Goal: Task Accomplishment & Management: Use online tool/utility

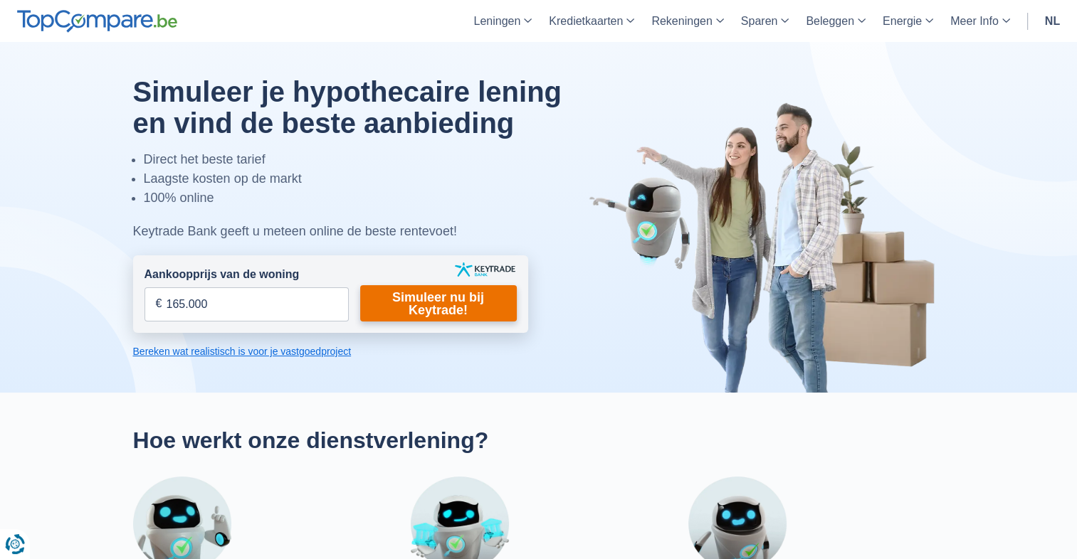
type input "165.000"
click at [474, 303] on link "Simuleer nu bij Keytrade!" at bounding box center [438, 303] width 157 height 36
click at [443, 303] on link "Simuleer nu bij Keytrade!" at bounding box center [438, 303] width 157 height 36
click at [441, 299] on link "Simuleer nu bij Keytrade!" at bounding box center [438, 303] width 157 height 36
click at [407, 307] on link "Simuleer nu bij Keytrade!" at bounding box center [438, 303] width 157 height 36
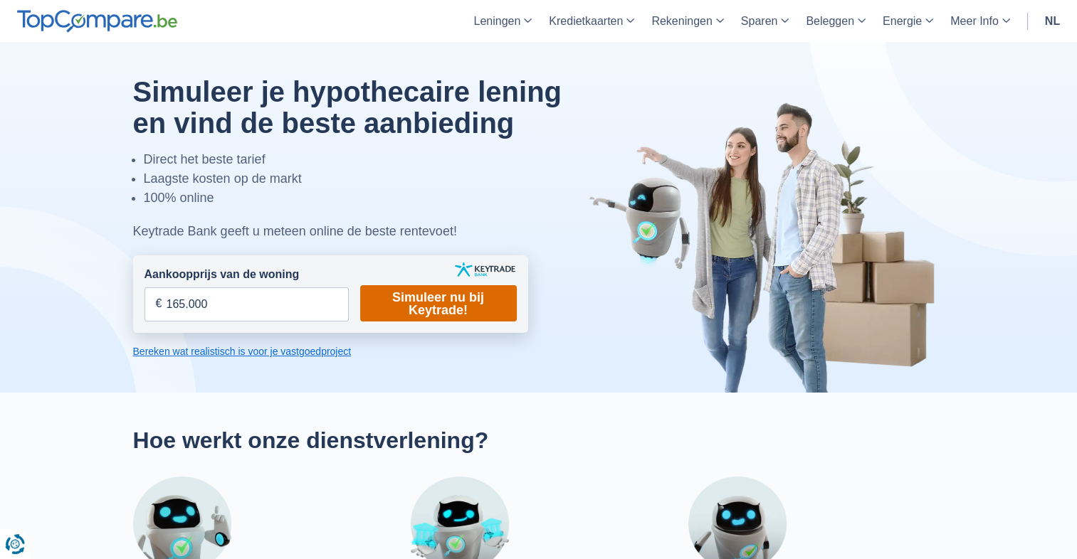
click at [383, 292] on link "Simuleer nu bij Keytrade!" at bounding box center [438, 303] width 157 height 36
click at [450, 311] on link "Simuleer nu bij Keytrade!" at bounding box center [438, 303] width 157 height 36
click at [271, 351] on link "Bereken wat realistisch is voor je vastgoedproject" at bounding box center [330, 351] width 395 height 14
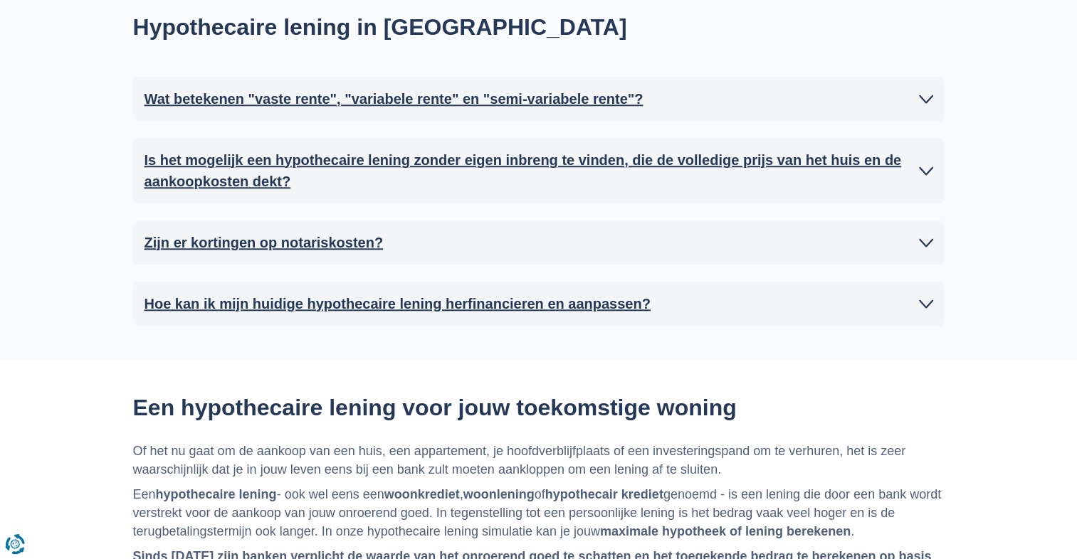
scroll to position [1397, 0]
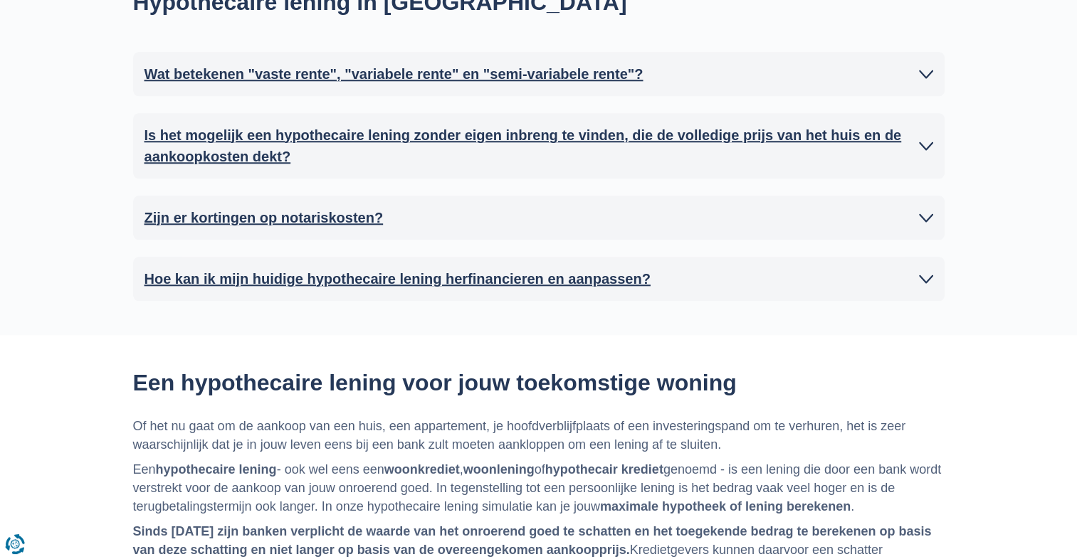
click at [508, 285] on h2 "Hoe kan ik mijn huidige hypothecaire lening herfinancieren en aanpassen?" at bounding box center [397, 278] width 506 height 21
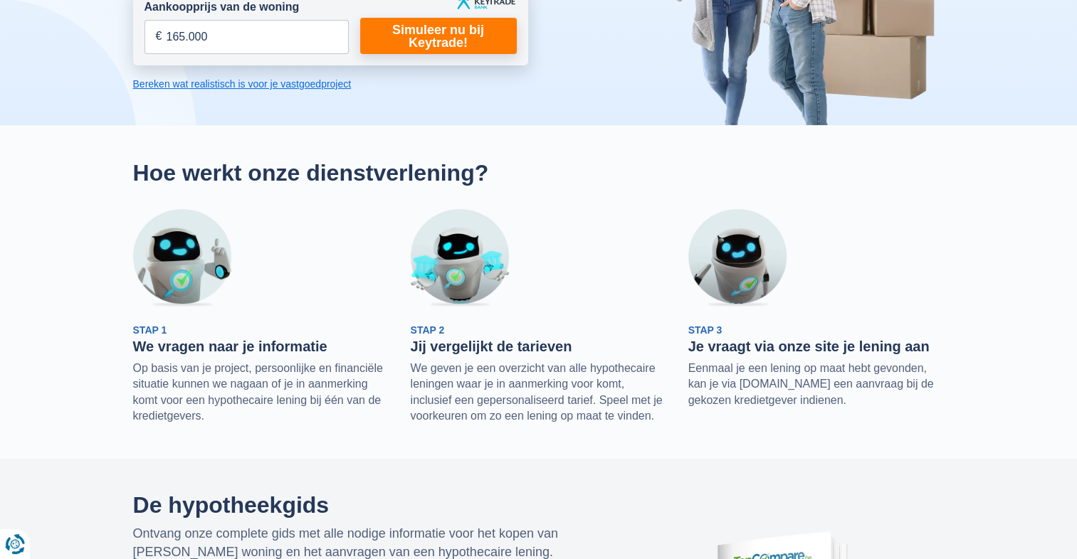
scroll to position [242, 0]
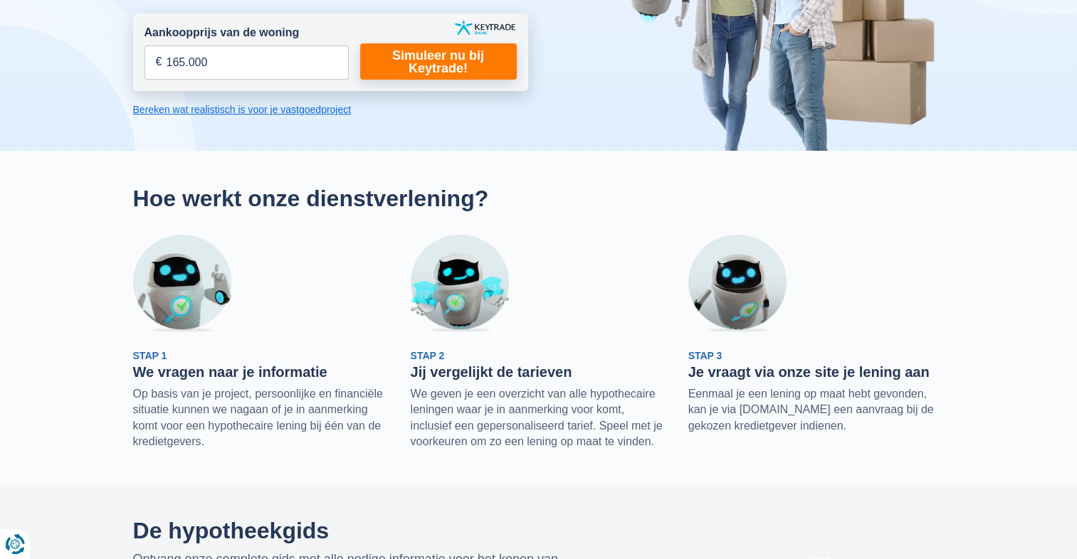
click at [233, 107] on link "Bereken wat realistisch is voor je vastgoedproject" at bounding box center [330, 109] width 395 height 14
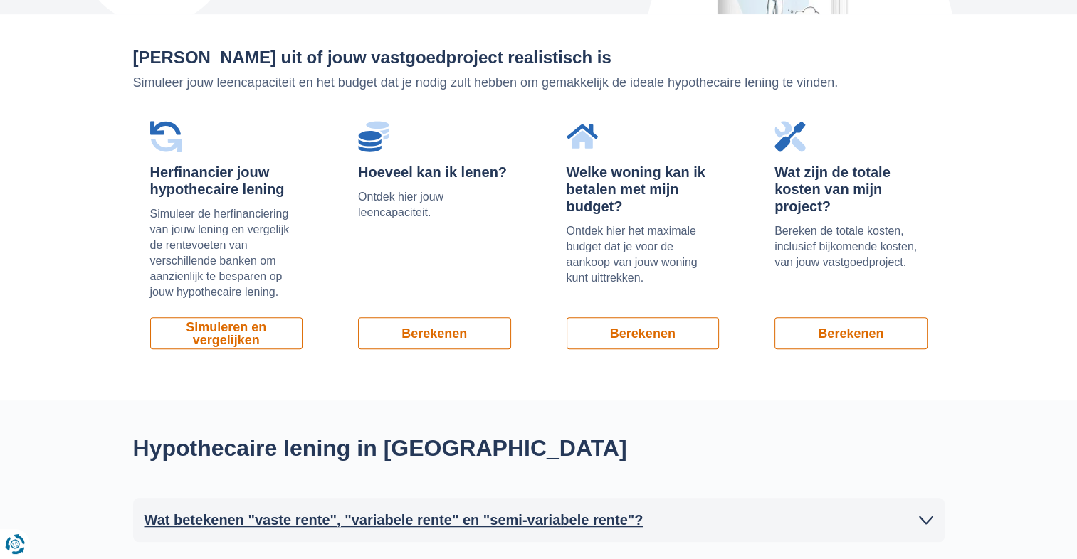
scroll to position [964, 0]
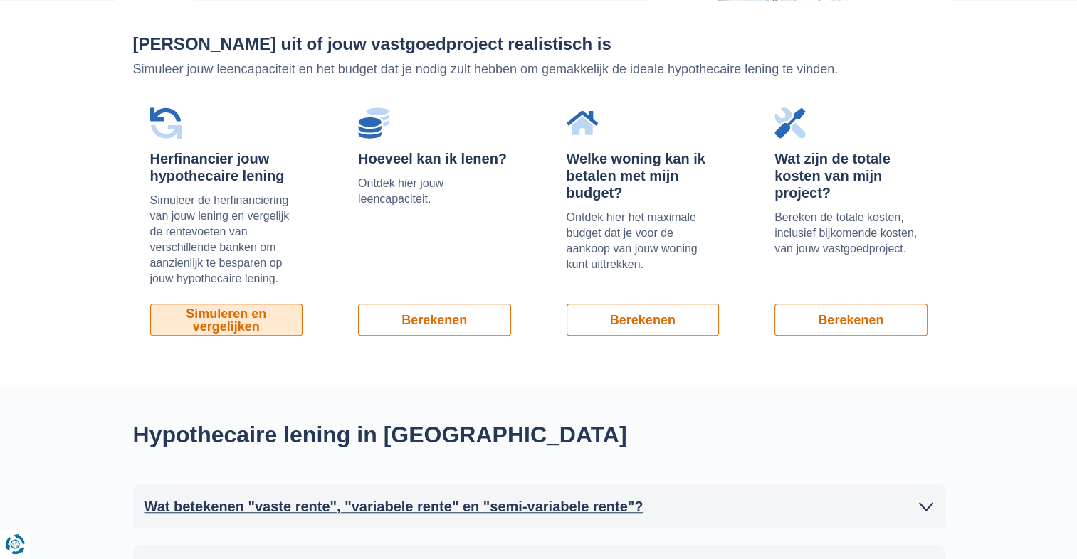
click at [219, 320] on link "Simuleren en vergelijken" at bounding box center [226, 320] width 153 height 32
